Goal: Task Accomplishment & Management: Complete application form

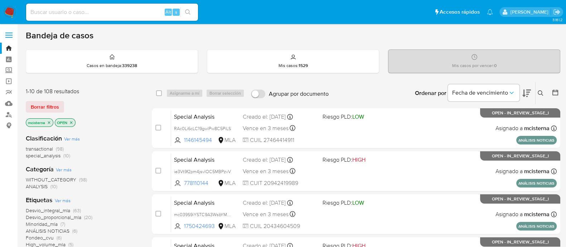
click at [139, 16] on input at bounding box center [112, 12] width 172 height 9
paste input "1355928116"
click at [198, 15] on input "1355928116" at bounding box center [112, 12] width 172 height 9
type input "1355928116"
click at [191, 10] on button "search-icon" at bounding box center [187, 12] width 15 height 10
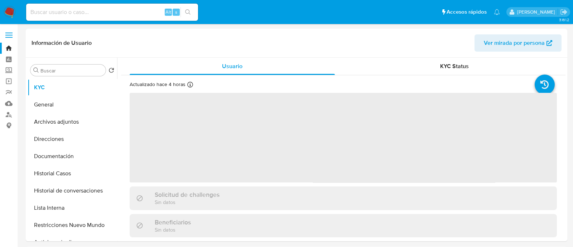
select select "10"
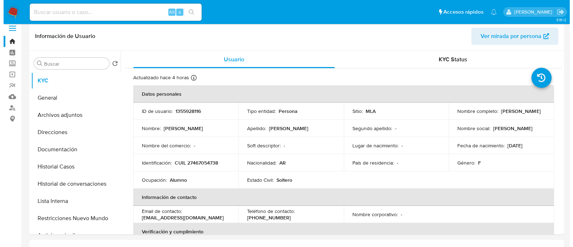
scroll to position [0, 0]
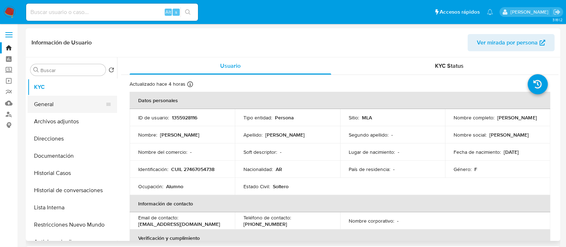
click at [52, 99] on button "General" at bounding box center [70, 104] width 84 height 17
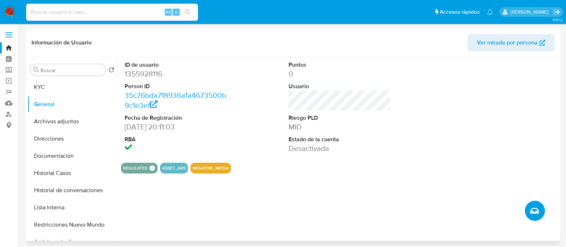
click at [458, 197] on button "Crear caso manual" at bounding box center [535, 210] width 20 height 20
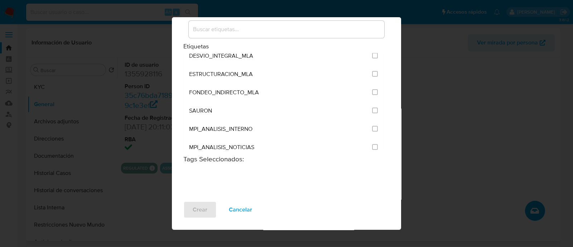
scroll to position [1431, 0]
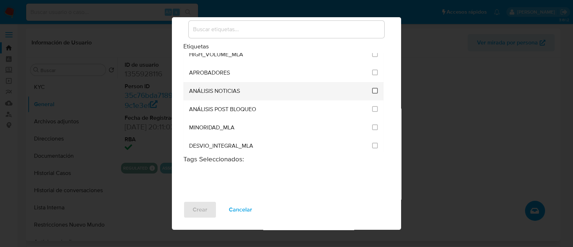
click at [372, 88] on input "3246" at bounding box center [375, 91] width 6 height 6
checkbox input "true"
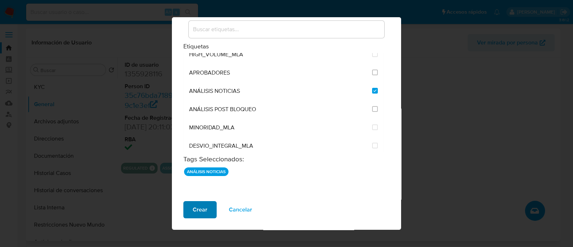
click at [204, 197] on span "Crear" at bounding box center [200, 209] width 15 height 16
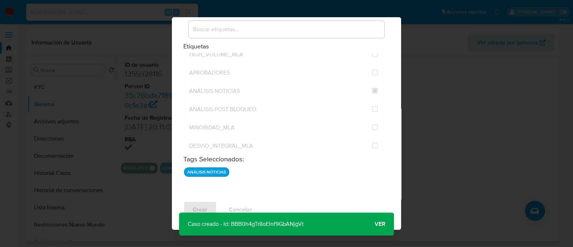
click at [379, 197] on span "Ver" at bounding box center [379, 224] width 11 height 0
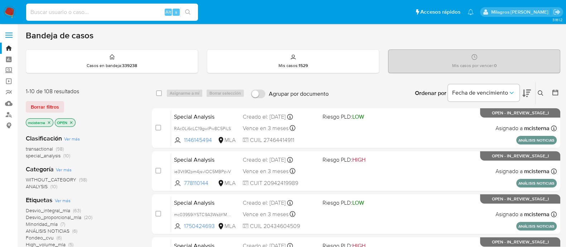
click at [131, 12] on input at bounding box center [112, 12] width 172 height 9
paste input "1950920737"
type input "1950920737"
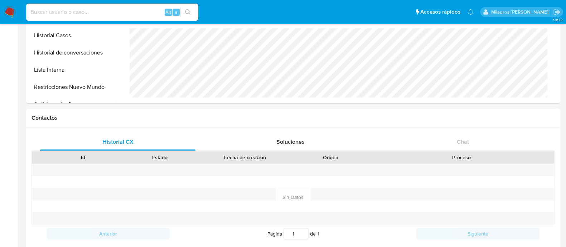
scroll to position [179, 0]
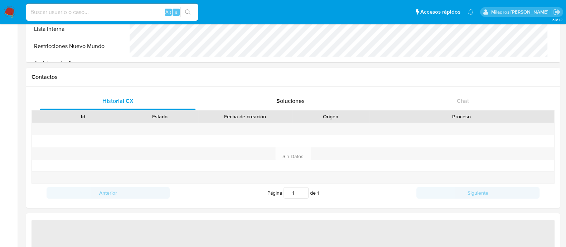
select select "10"
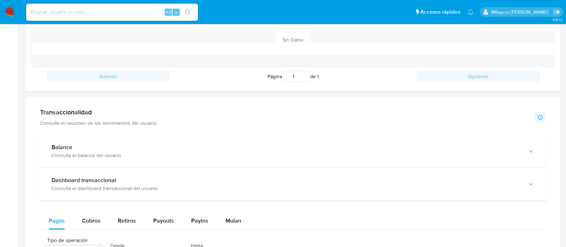
scroll to position [357, 0]
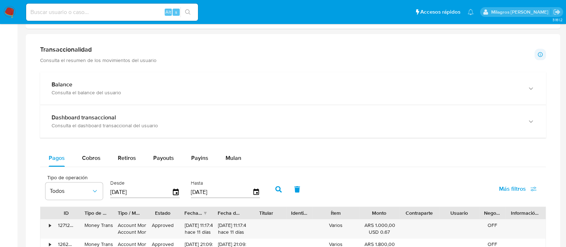
drag, startPoint x: 230, startPoint y: 161, endPoint x: 272, endPoint y: 147, distance: 44.4
click at [230, 160] on span "Mulan" at bounding box center [233, 158] width 16 height 8
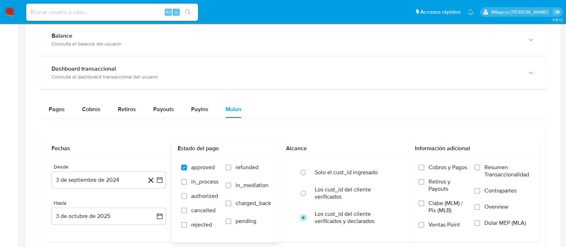
scroll to position [447, 0]
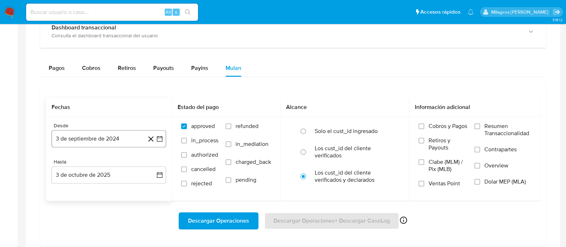
click at [94, 136] on button "3 de septiembre de 2024" at bounding box center [109, 138] width 115 height 17
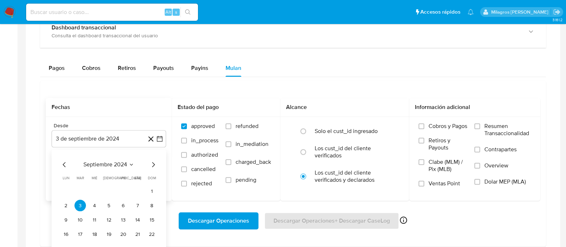
click at [121, 169] on div "septiembre 2024 septiembre 2024 lun lunes mar martes mié miércoles jue jueves v…" at bounding box center [108, 214] width 97 height 108
click at [120, 169] on div "septiembre 2024 septiembre 2024 lun lunes mar martes mié miércoles jue jueves v…" at bounding box center [108, 214] width 97 height 108
click at [119, 162] on span "septiembre 2024" at bounding box center [105, 164] width 44 height 7
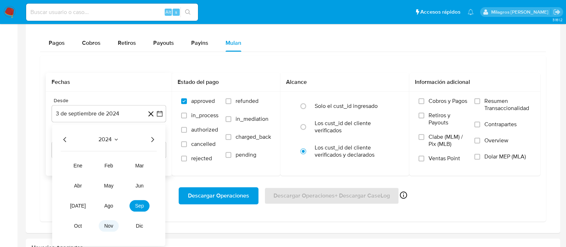
scroll to position [492, 0]
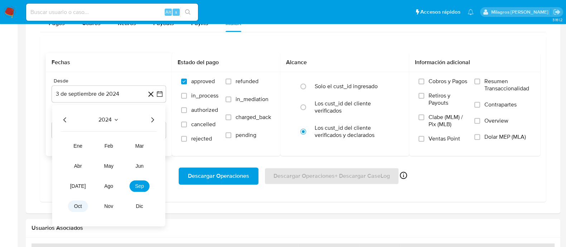
click at [79, 208] on button "oct" at bounding box center [78, 205] width 20 height 11
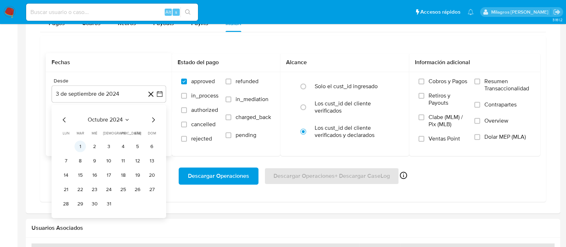
click at [80, 143] on button "1" at bounding box center [79, 146] width 11 height 11
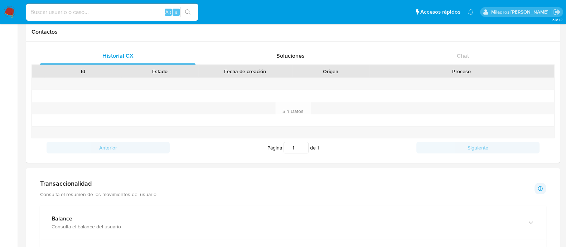
scroll to position [0, 0]
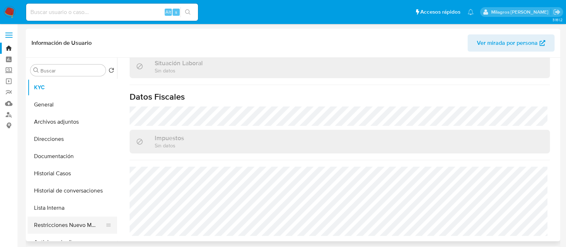
click at [100, 228] on button "Restricciones Nuevo Mundo" at bounding box center [70, 224] width 84 height 17
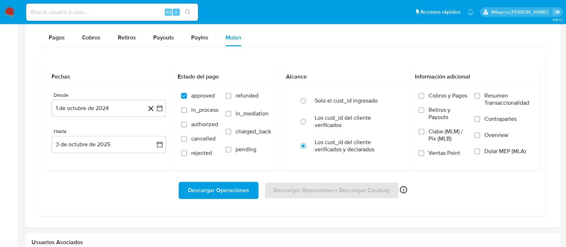
scroll to position [492, 0]
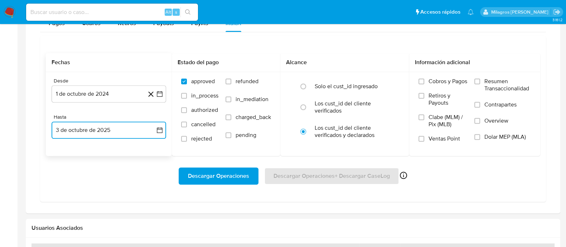
click at [93, 130] on button "3 de octubre de 2025" at bounding box center [109, 129] width 115 height 17
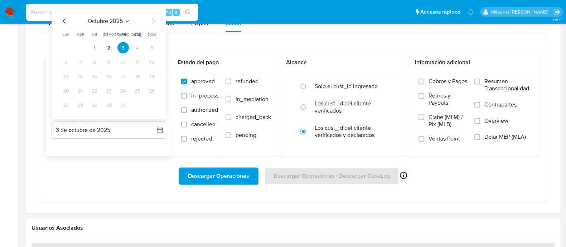
click at [64, 26] on div "octubre 2025 octubre 2025 lun lunes mar martes mié miércoles jue jueves vie vie…" at bounding box center [108, 64] width 97 height 94
click at [64, 22] on icon "Mes anterior" at bounding box center [64, 21] width 3 height 5
click at [111, 92] on button "25" at bounding box center [108, 90] width 11 height 11
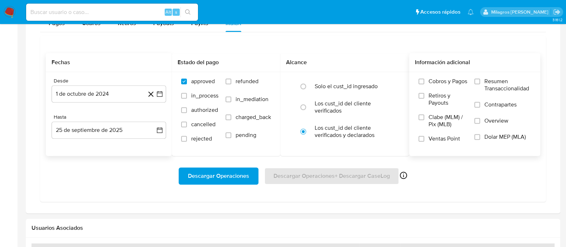
click at [508, 131] on label "Overview" at bounding box center [502, 125] width 57 height 16
click at [480, 123] on input "Overview" at bounding box center [477, 121] width 6 height 6
click at [503, 118] on span "Overview" at bounding box center [496, 120] width 24 height 7
click at [480, 118] on input "Overview" at bounding box center [477, 121] width 6 height 6
click at [507, 138] on span "Dolar MEP (MLA)" at bounding box center [505, 136] width 42 height 7
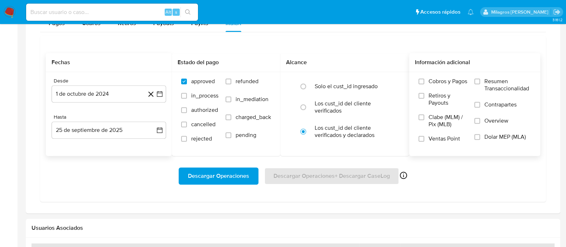
click at [480, 138] on input "Dolar MEP (MLA)" at bounding box center [477, 137] width 6 height 6
click at [200, 174] on span "Descargar Operaciones" at bounding box center [218, 176] width 61 height 16
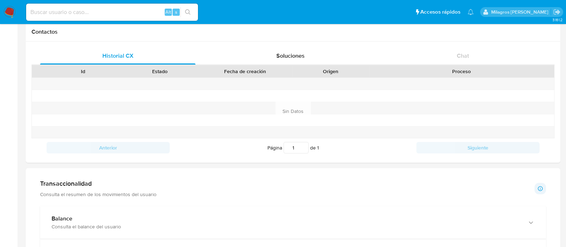
scroll to position [0, 0]
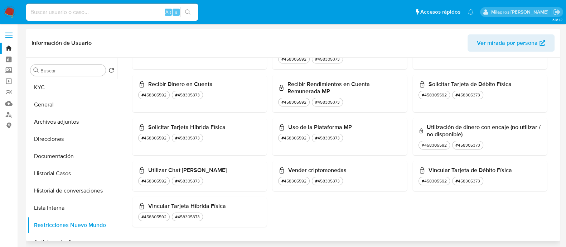
click at [54, 78] on div "Buscar Volver al orden por defecto KYC General Archivos adjuntos Direcciones Do…" at bounding box center [72, 150] width 89 height 182
drag, startPoint x: 70, startPoint y: 87, endPoint x: 65, endPoint y: 88, distance: 5.1
click at [69, 87] on button "KYC" at bounding box center [70, 87] width 84 height 17
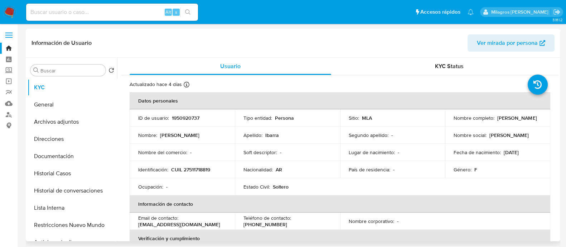
click at [181, 122] on td "ID de usuario : 1950920737" at bounding box center [182, 117] width 105 height 17
click at [181, 119] on p "1950920737" at bounding box center [186, 118] width 28 height 6
copy p "1950920737"
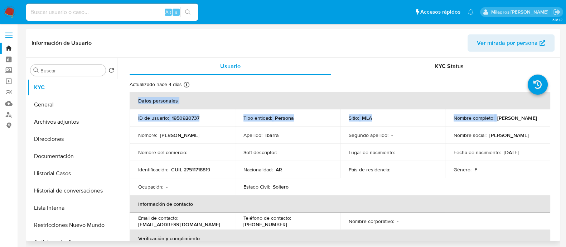
drag, startPoint x: 495, startPoint y: 115, endPoint x: 551, endPoint y: 116, distance: 56.5
click at [456, 133] on p "Nombre social :" at bounding box center [469, 135] width 33 height 6
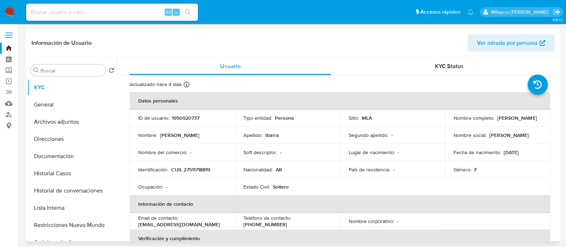
drag, startPoint x: 494, startPoint y: 118, endPoint x: 538, endPoint y: 117, distance: 43.7
click at [538, 117] on div "Nombre completo : Iara Daniela Ibarra" at bounding box center [497, 118] width 88 height 6
copy p "[PERSON_NAME]"
click at [191, 169] on p "CUIL 27511718819" at bounding box center [190, 169] width 39 height 6
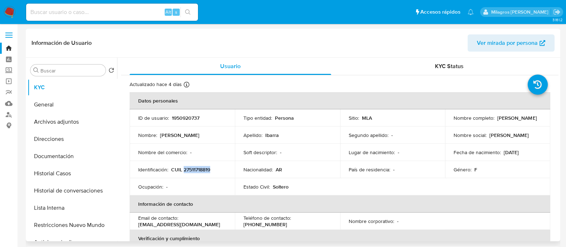
copy p "27511718819"
click at [94, 117] on button "Archivos adjuntos" at bounding box center [70, 121] width 84 height 17
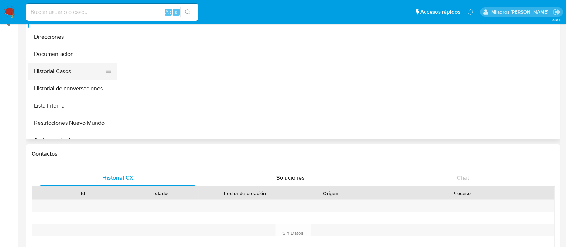
scroll to position [89, 0]
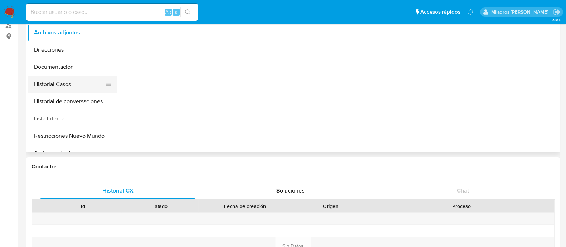
click at [71, 83] on button "Historial Casos" at bounding box center [70, 84] width 84 height 17
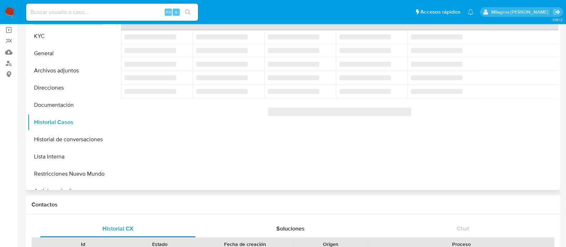
scroll to position [0, 0]
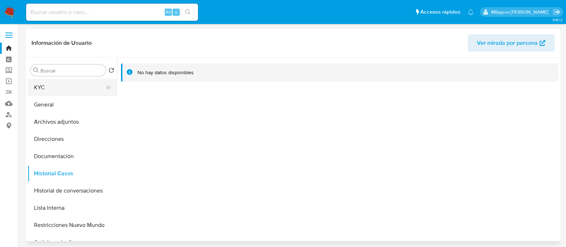
click at [85, 91] on button "KYC" at bounding box center [70, 87] width 84 height 17
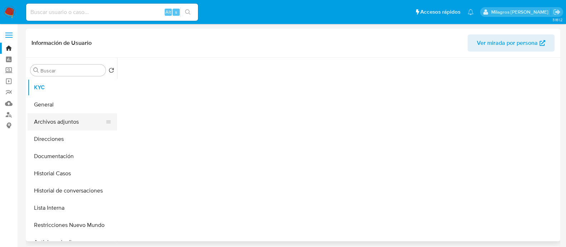
drag, startPoint x: 76, startPoint y: 105, endPoint x: 100, endPoint y: 116, distance: 26.7
click at [76, 106] on button "General" at bounding box center [72, 104] width 89 height 17
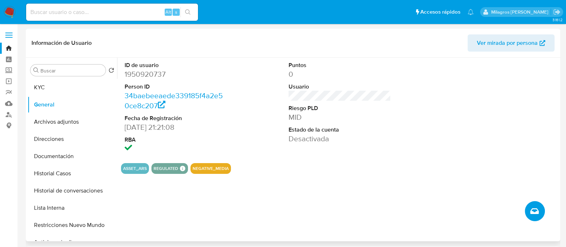
click at [540, 210] on button "Crear caso manual" at bounding box center [535, 211] width 20 height 20
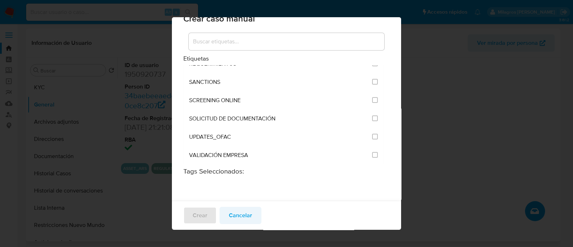
scroll to position [27, 0]
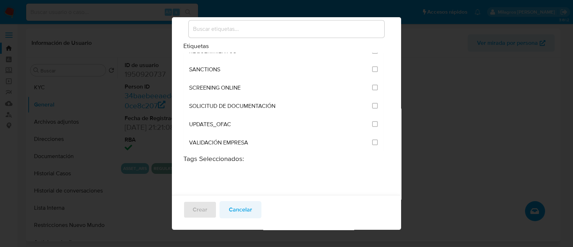
click at [245, 215] on span "Cancelar" at bounding box center [240, 209] width 23 height 16
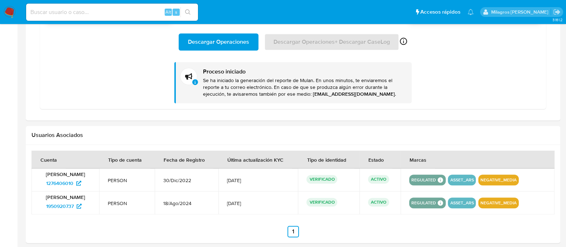
scroll to position [656, 0]
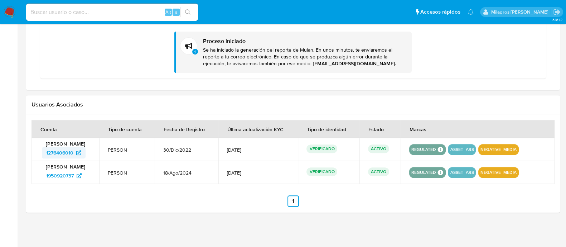
click at [65, 152] on span "1276406010" at bounding box center [59, 152] width 27 height 11
click at [63, 174] on span "1950920737" at bounding box center [60, 175] width 28 height 11
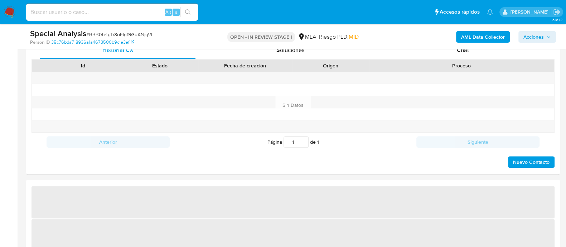
select select "10"
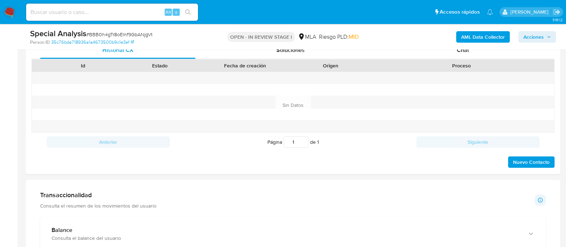
scroll to position [492, 0]
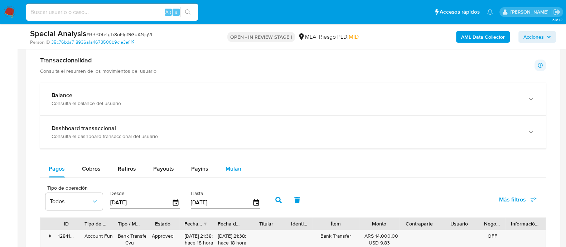
click at [232, 171] on span "Mulan" at bounding box center [233, 168] width 16 height 8
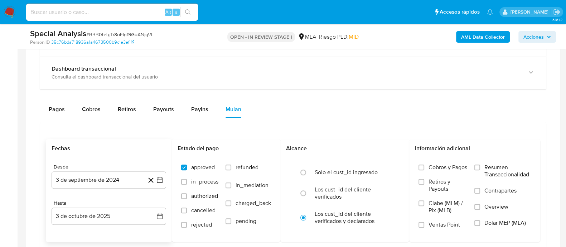
scroll to position [581, 0]
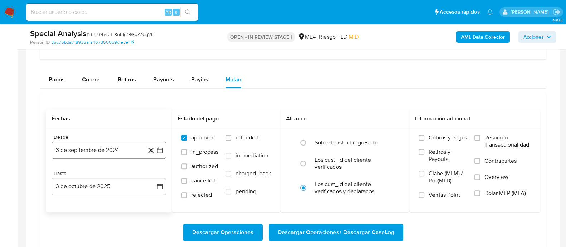
click at [138, 148] on button "3 de septiembre de 2024" at bounding box center [109, 149] width 115 height 17
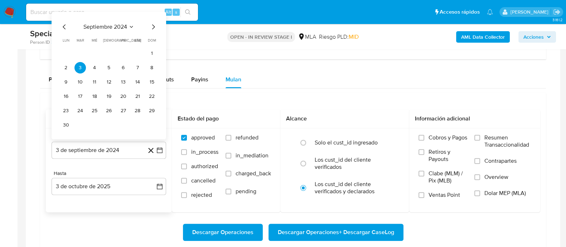
click at [155, 26] on icon "Mes siguiente" at bounding box center [153, 27] width 9 height 9
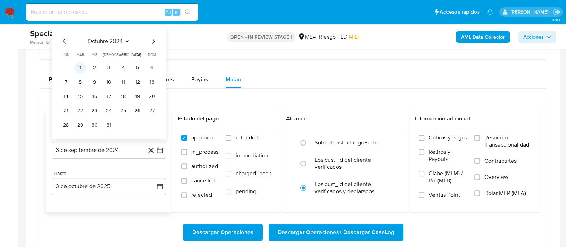
click at [81, 65] on button "1" at bounding box center [79, 67] width 11 height 11
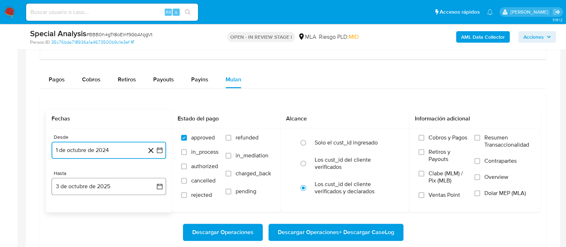
click at [102, 186] on button "3 de octubre de 2025" at bounding box center [109, 185] width 115 height 17
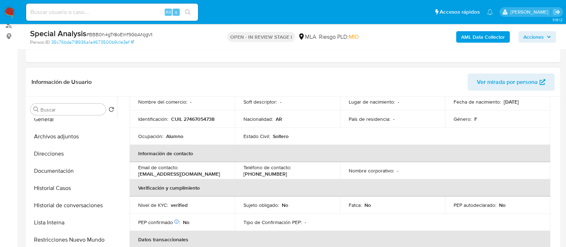
scroll to position [134, 0]
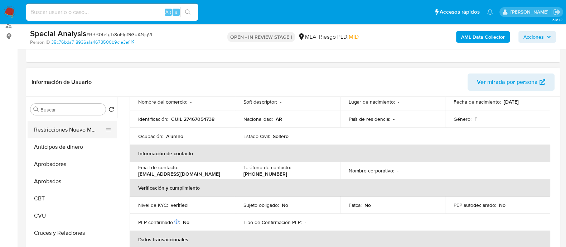
click at [83, 133] on button "Restricciones Nuevo Mundo" at bounding box center [70, 129] width 84 height 17
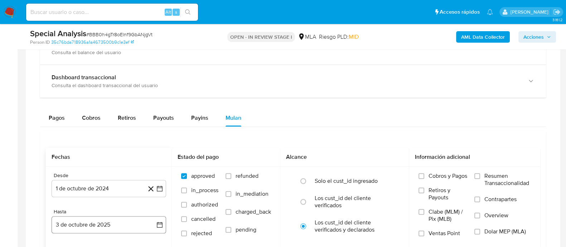
scroll to position [581, 0]
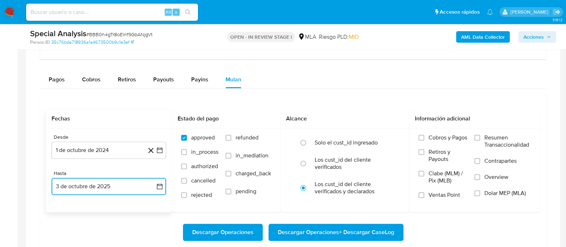
click at [96, 186] on button "3 de octubre de 2025" at bounding box center [109, 185] width 115 height 17
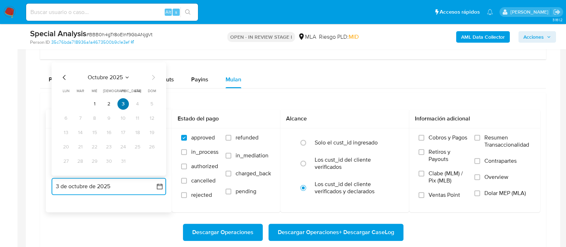
click at [123, 106] on button "3" at bounding box center [122, 103] width 11 height 11
click at [123, 102] on button "3" at bounding box center [122, 103] width 11 height 11
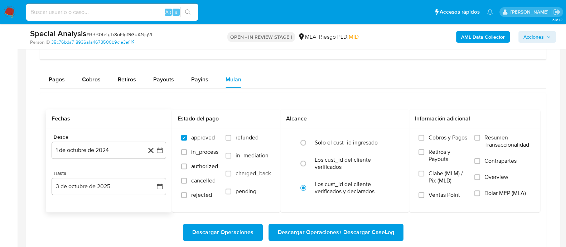
click at [130, 221] on div "Descargar Operaciones Descargar Operaciones + Descargar CaseLog" at bounding box center [293, 232] width 494 height 40
click at [510, 192] on span "Dolar MEP (MLA)" at bounding box center [505, 192] width 42 height 7
click at [480, 192] on input "Dolar MEP (MLA)" at bounding box center [477, 193] width 6 height 6
click at [335, 234] on span "Descargar Operaciones + Descargar CaseLog" at bounding box center [336, 232] width 116 height 16
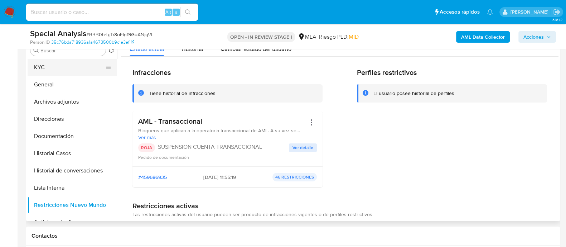
scroll to position [134, 0]
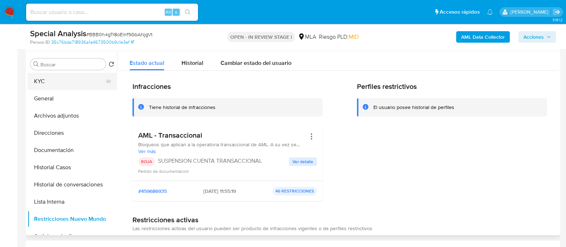
click at [50, 84] on button "KYC" at bounding box center [70, 81] width 84 height 17
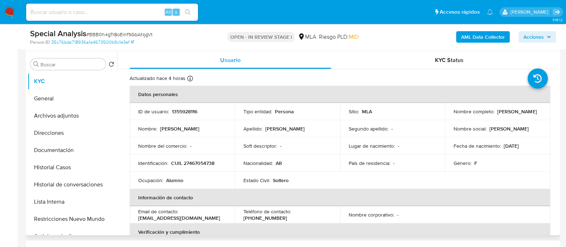
drag, startPoint x: 452, startPoint y: 115, endPoint x: 522, endPoint y: 115, distance: 70.5
click at [522, 115] on div "Nombre completo : Agostina Geraldine Gutierrez" at bounding box center [497, 111] width 88 height 6
copy p "Agostina Geraldine Gutierrez"
click at [193, 109] on p "1355928116" at bounding box center [184, 111] width 25 height 6
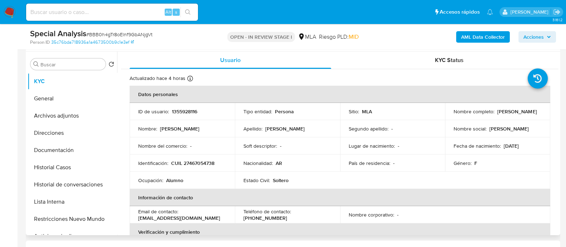
click at [178, 113] on p "1355928116" at bounding box center [184, 111] width 25 height 6
copy p "1355928116"
click at [204, 167] on td "Identificación : CUIL 27467054738" at bounding box center [182, 162] width 105 height 17
click at [204, 166] on td "Identificación : CUIL 27467054738" at bounding box center [182, 162] width 105 height 17
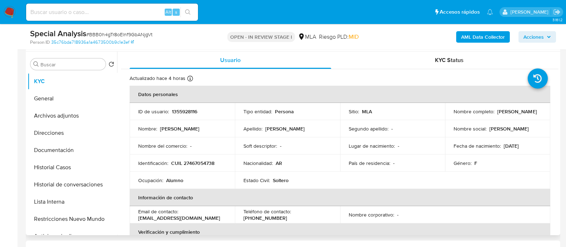
click at [204, 166] on td "Identificación : CUIL 27467054738" at bounding box center [182, 162] width 105 height 17
click at [203, 163] on p "CUIL 27467054738" at bounding box center [192, 163] width 43 height 6
copy p "27467054738"
click at [479, 36] on b "AML Data Collector" at bounding box center [483, 36] width 44 height 11
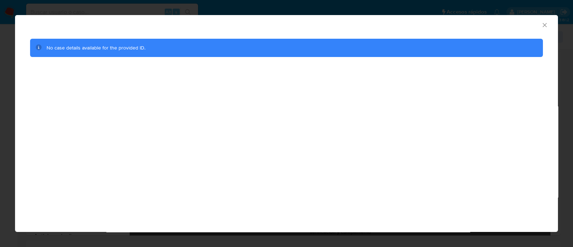
click at [543, 25] on icon "Cerrar ventana" at bounding box center [544, 24] width 7 height 7
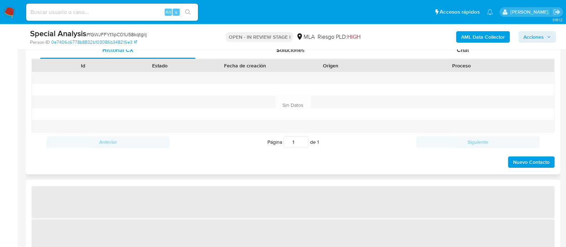
scroll to position [268, 0]
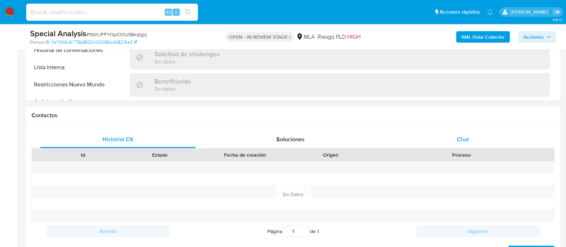
select select "10"
drag, startPoint x: 465, startPoint y: 146, endPoint x: 393, endPoint y: 128, distance: 74.6
click at [465, 146] on div "Chat" at bounding box center [462, 139] width 155 height 17
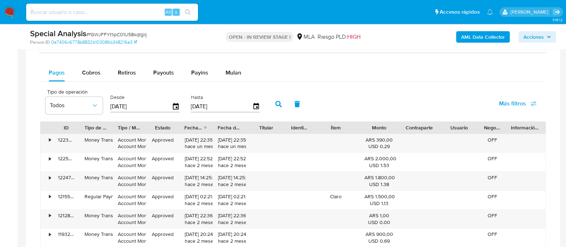
scroll to position [626, 0]
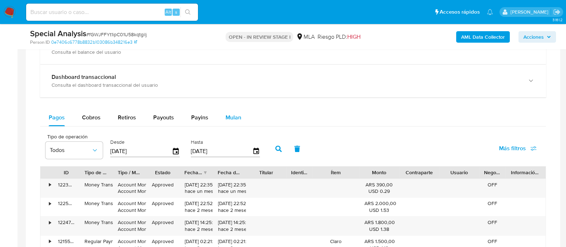
click at [226, 119] on span "Mulan" at bounding box center [233, 117] width 16 height 8
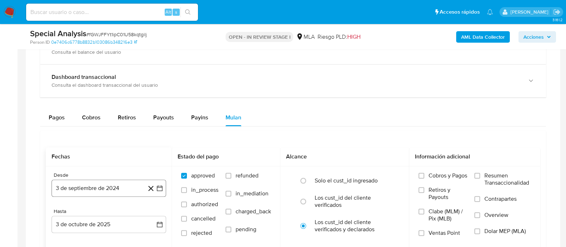
click at [107, 192] on button "3 de septiembre de 2024" at bounding box center [109, 187] width 115 height 17
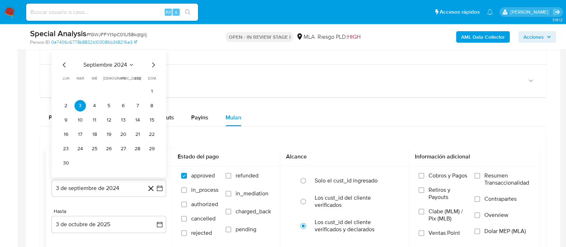
click at [156, 66] on icon "Mes siguiente" at bounding box center [153, 64] width 9 height 9
click at [77, 107] on button "1" at bounding box center [79, 104] width 11 height 11
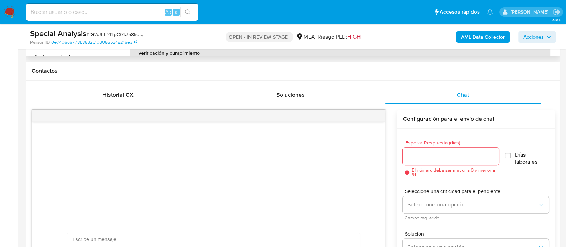
scroll to position [179, 0]
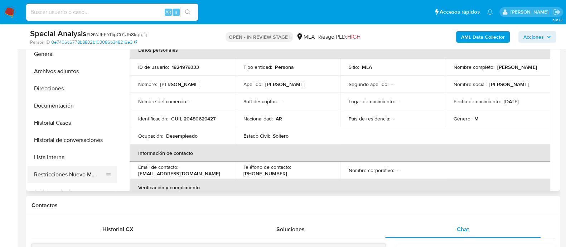
drag, startPoint x: 78, startPoint y: 169, endPoint x: 84, endPoint y: 166, distance: 6.9
click at [78, 170] on button "Restricciones Nuevo Mundo" at bounding box center [70, 174] width 84 height 17
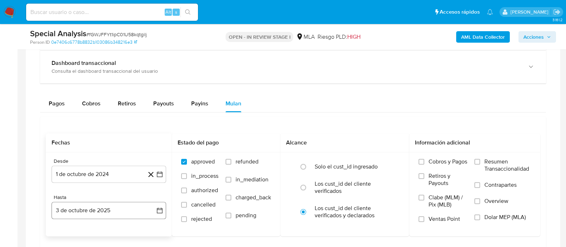
scroll to position [671, 0]
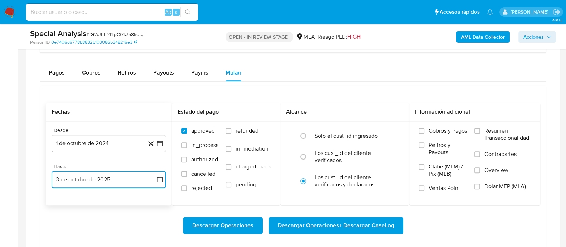
click at [103, 181] on button "3 de octubre de 2025" at bounding box center [109, 179] width 115 height 17
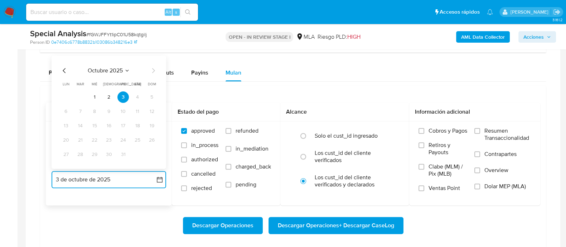
click at [63, 68] on icon "Mes anterior" at bounding box center [64, 70] width 3 height 5
click at [108, 138] on button "25" at bounding box center [108, 139] width 11 height 11
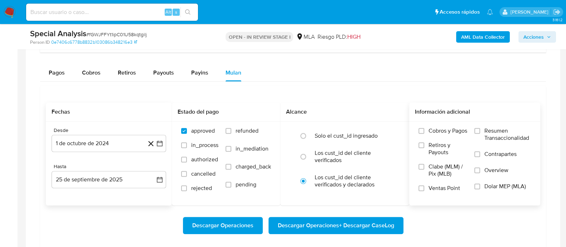
click at [513, 186] on span "Dolar MEP (MLA)" at bounding box center [505, 185] width 42 height 7
click at [480, 186] on input "Dolar MEP (MLA)" at bounding box center [477, 186] width 6 height 6
click at [369, 229] on span "Descargar Operaciones + Descargar CaseLog" at bounding box center [336, 225] width 116 height 16
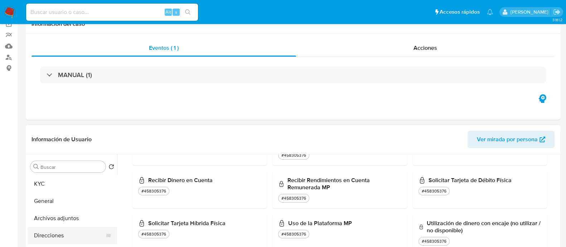
scroll to position [89, 0]
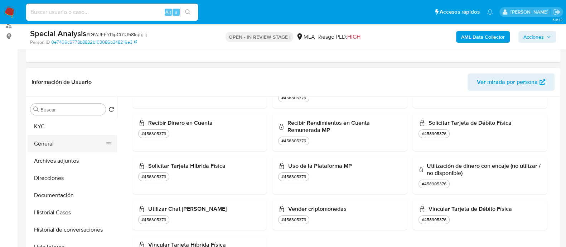
click at [76, 136] on button "General" at bounding box center [70, 143] width 84 height 17
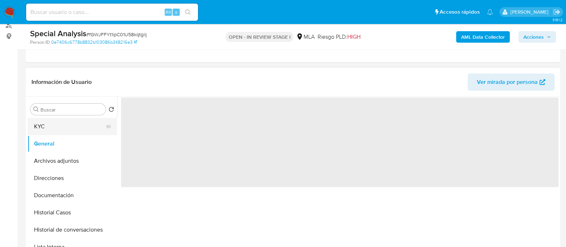
click at [84, 130] on button "KYC" at bounding box center [70, 126] width 84 height 17
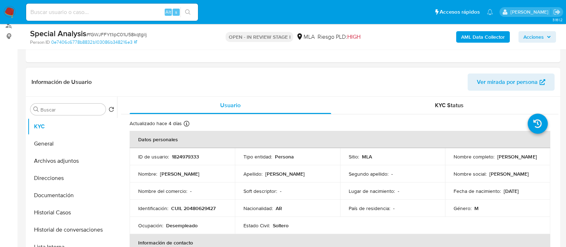
drag, startPoint x: 451, startPoint y: 160, endPoint x: 518, endPoint y: 161, distance: 67.3
click at [518, 160] on div "Nombre completo : Maximiliano Andres Parra" at bounding box center [497, 156] width 88 height 6
copy p "Maximiliano Andres Parra"
click at [194, 156] on p "1824979333" at bounding box center [185, 156] width 27 height 6
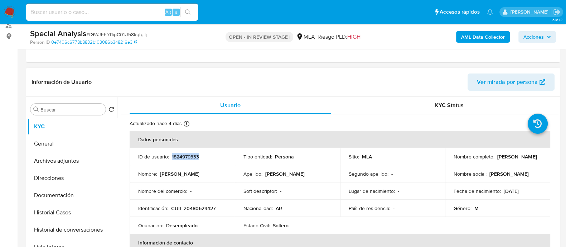
copy p "1824979333"
click at [193, 203] on td "Identificación : CUIL 20480629427" at bounding box center [182, 207] width 105 height 17
click at [196, 206] on p "CUIL 20480629427" at bounding box center [193, 208] width 44 height 6
copy p "20480629427"
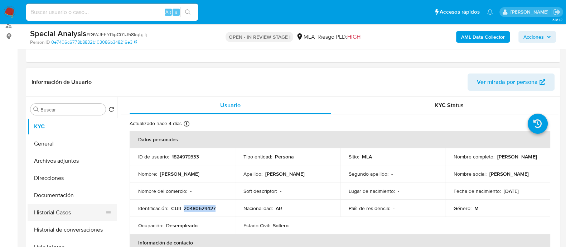
click at [79, 216] on button "Historial Casos" at bounding box center [70, 212] width 84 height 17
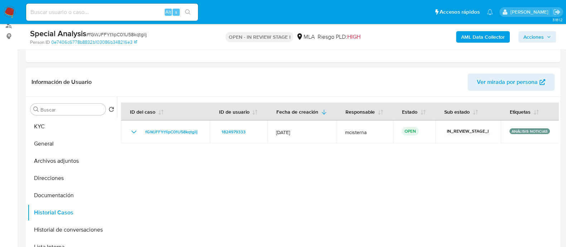
click at [483, 39] on b "AML Data Collector" at bounding box center [483, 36] width 44 height 11
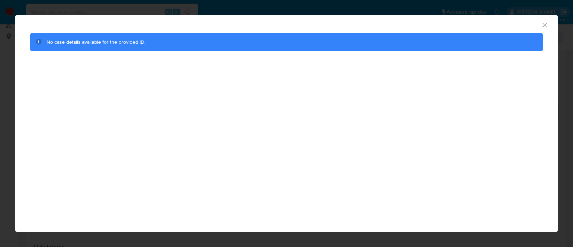
click at [541, 24] on icon "Cerrar ventana" at bounding box center [544, 24] width 7 height 7
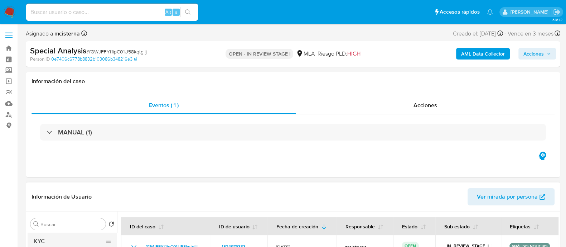
click at [80, 240] on button "KYC" at bounding box center [70, 240] width 84 height 17
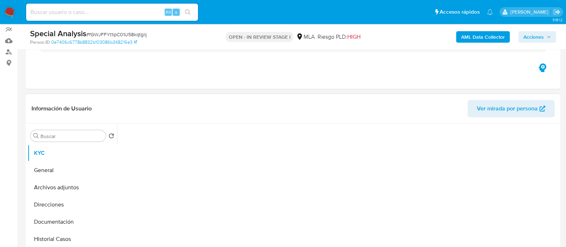
scroll to position [89, 0]
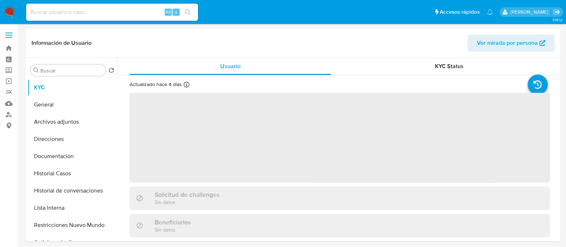
select select "10"
click at [91, 172] on button "Historial Casos" at bounding box center [70, 173] width 84 height 17
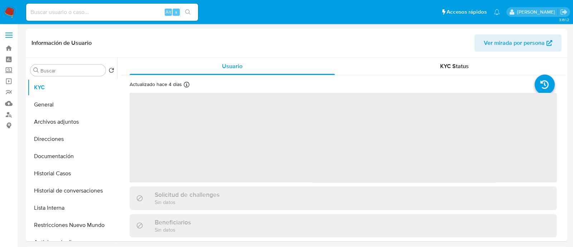
select select "10"
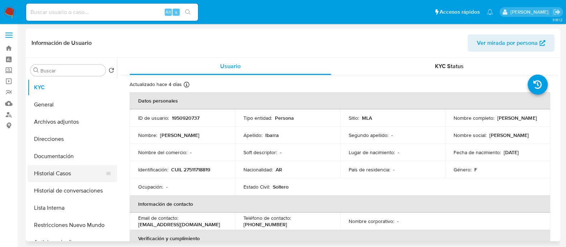
click at [91, 167] on button "Historial Casos" at bounding box center [70, 173] width 84 height 17
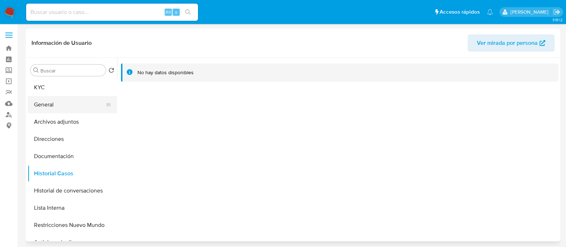
click at [63, 109] on button "General" at bounding box center [70, 104] width 84 height 17
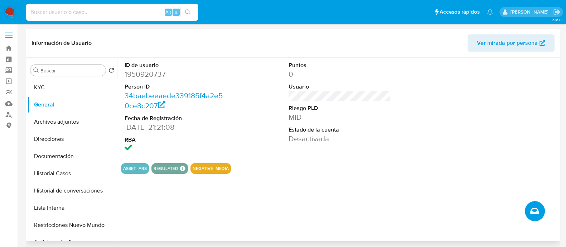
click at [530, 210] on icon "Crear caso manual" at bounding box center [534, 210] width 9 height 9
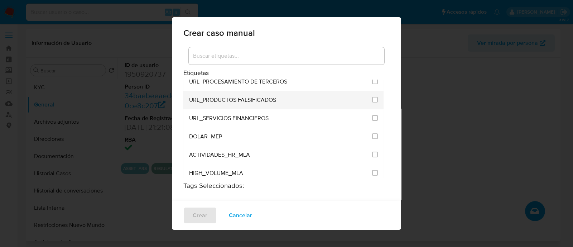
scroll to position [1386, 0]
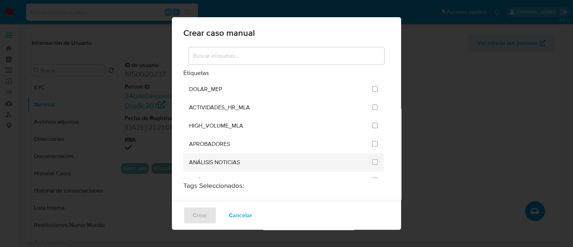
click at [372, 153] on li "ANÁLISIS NOTICIAS" at bounding box center [283, 162] width 200 height 18
click at [372, 159] on input "3246" at bounding box center [375, 162] width 6 height 6
checkbox input "true"
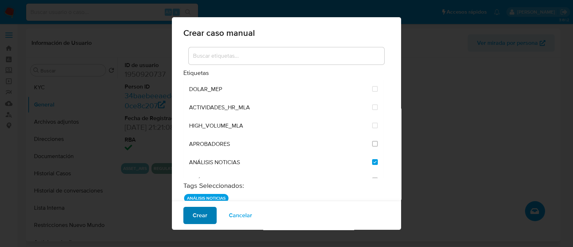
click at [202, 217] on span "Crear" at bounding box center [200, 215] width 15 height 16
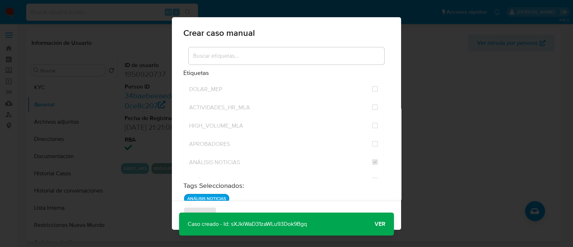
click at [377, 224] on span "Ver" at bounding box center [379, 224] width 11 height 0
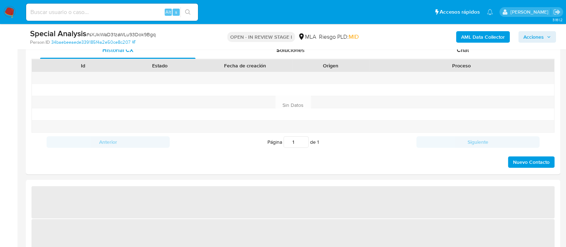
select select "10"
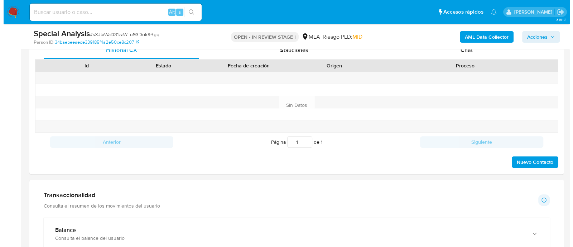
scroll to position [581, 0]
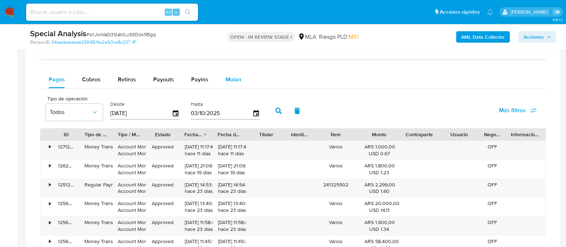
click at [236, 78] on span "Mulan" at bounding box center [233, 79] width 16 height 8
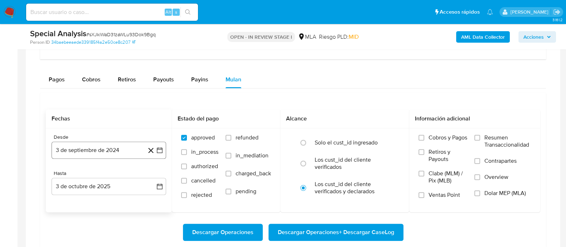
click at [115, 147] on button "3 de septiembre de 2024" at bounding box center [109, 149] width 115 height 17
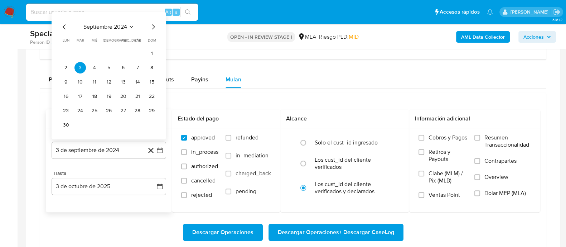
click at [157, 27] on icon "Mes siguiente" at bounding box center [153, 27] width 9 height 9
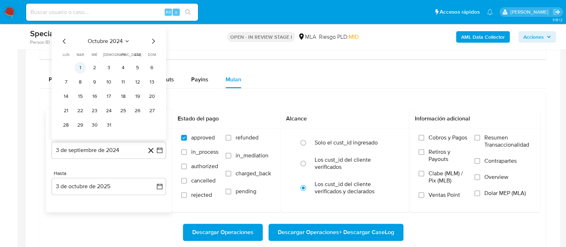
click at [82, 63] on button "1" at bounding box center [79, 67] width 11 height 11
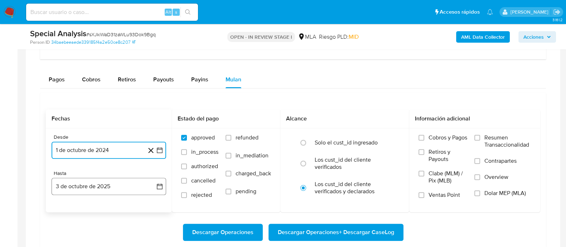
click at [110, 182] on button "3 de octubre de 2025" at bounding box center [109, 185] width 115 height 17
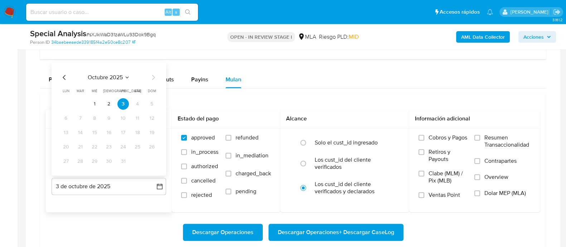
click at [65, 77] on icon "Mes anterior" at bounding box center [64, 77] width 9 height 9
click at [109, 151] on button "25" at bounding box center [108, 146] width 11 height 11
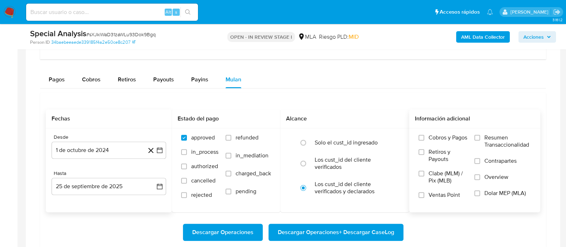
click at [515, 194] on span "Dolar MEP (MLA)" at bounding box center [505, 192] width 42 height 7
click at [480, 194] on input "Dolar MEP (MLA)" at bounding box center [477, 193] width 6 height 6
click at [375, 227] on span "Descargar Operaciones + Descargar CaseLog" at bounding box center [336, 232] width 116 height 16
click at [486, 35] on b "AML Data Collector" at bounding box center [483, 36] width 44 height 11
